Goal: Information Seeking & Learning: Learn about a topic

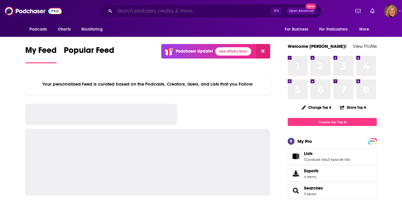
click at [137, 11] on input "Search podcasts, credits, & more..." at bounding box center [192, 10] width 156 height 9
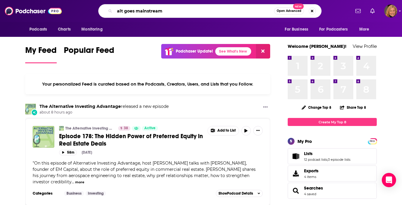
type input "alt goes mainstream"
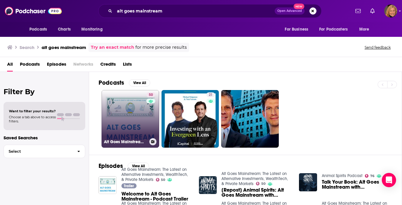
click at [129, 115] on link "50 Alt Goes Mainstream: The Latest on Alternative Investments, WealthTech, & Pr…" at bounding box center [130, 119] width 58 height 58
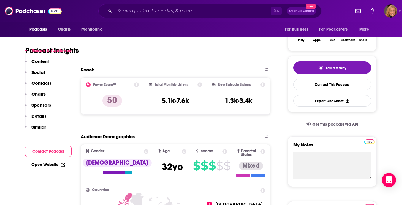
scroll to position [118, 0]
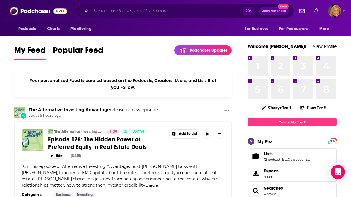
click at [151, 10] on input "Search podcasts, credits, & more..." at bounding box center [167, 10] width 152 height 9
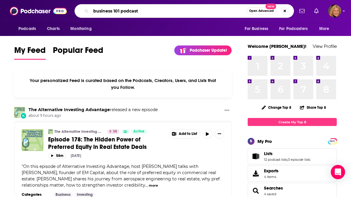
type input "business 101 podcast"
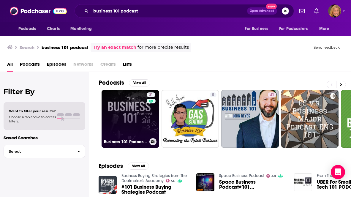
click at [120, 108] on link "21 Business 101 Podcast | Finance and Growth Mastery" at bounding box center [130, 119] width 58 height 58
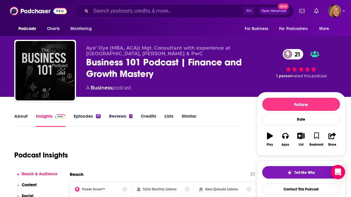
click at [24, 117] on link "About" at bounding box center [20, 120] width 13 height 14
